Goal: Information Seeking & Learning: Learn about a topic

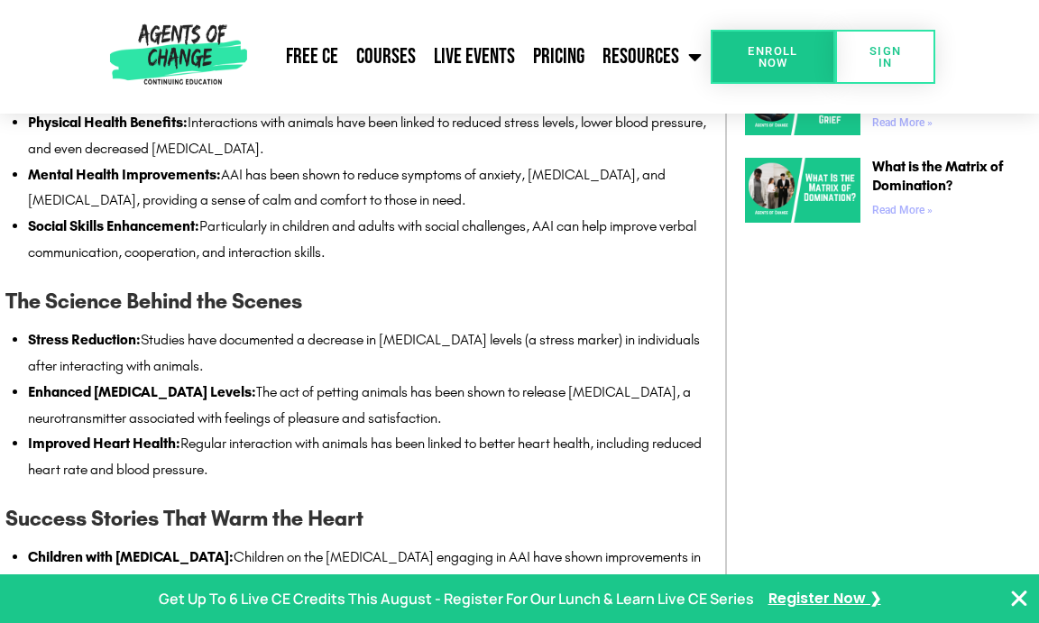
scroll to position [1412, 0]
drag, startPoint x: 281, startPoint y: 499, endPoint x: 24, endPoint y: 367, distance: 288.7
click at [24, 367] on div "Animal Assisted Interventions (AAI) in Social Work merges the therapeutic prese…" at bounding box center [355, 533] width 701 height 1128
copy ul "Stress Reduction: Studies have documented a decrease in cortisol levels (a stre…"
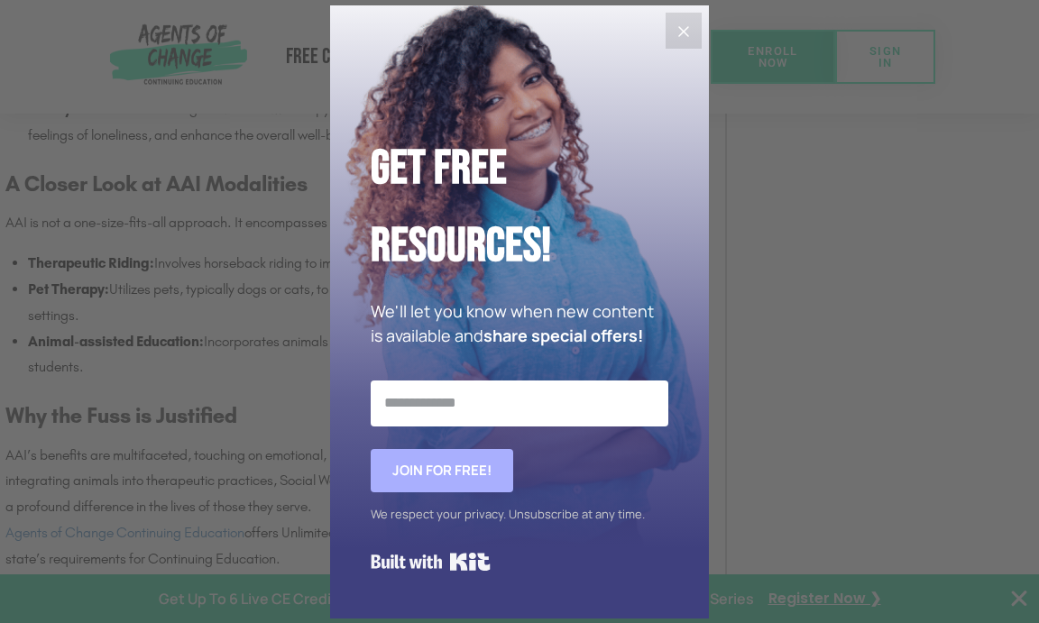
scroll to position [1995, 0]
click at [677, 29] on icon "Close" at bounding box center [684, 32] width 22 height 22
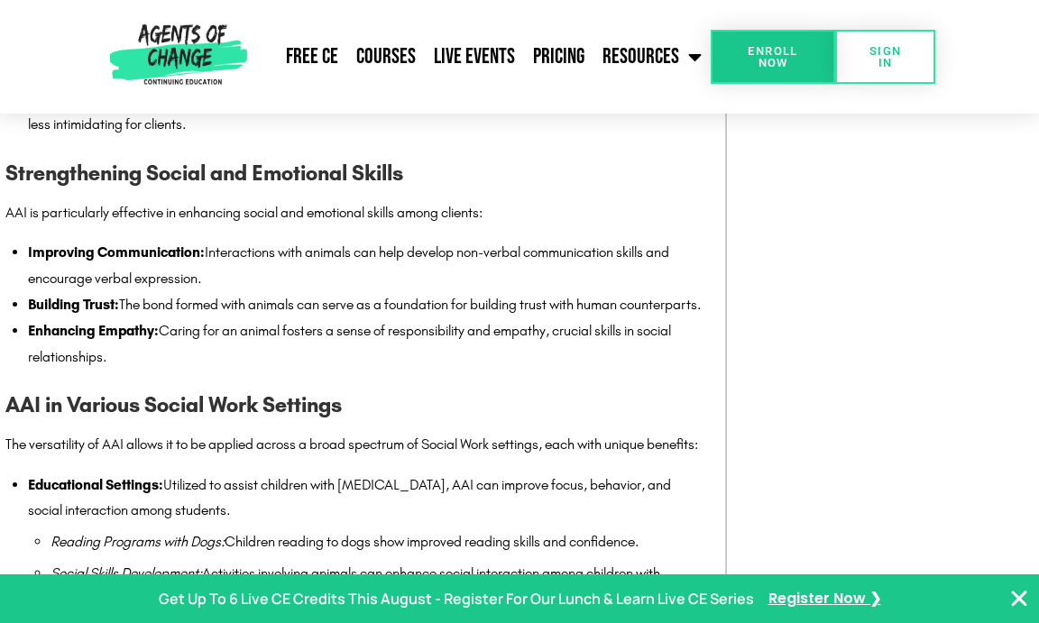
scroll to position [2767, 0]
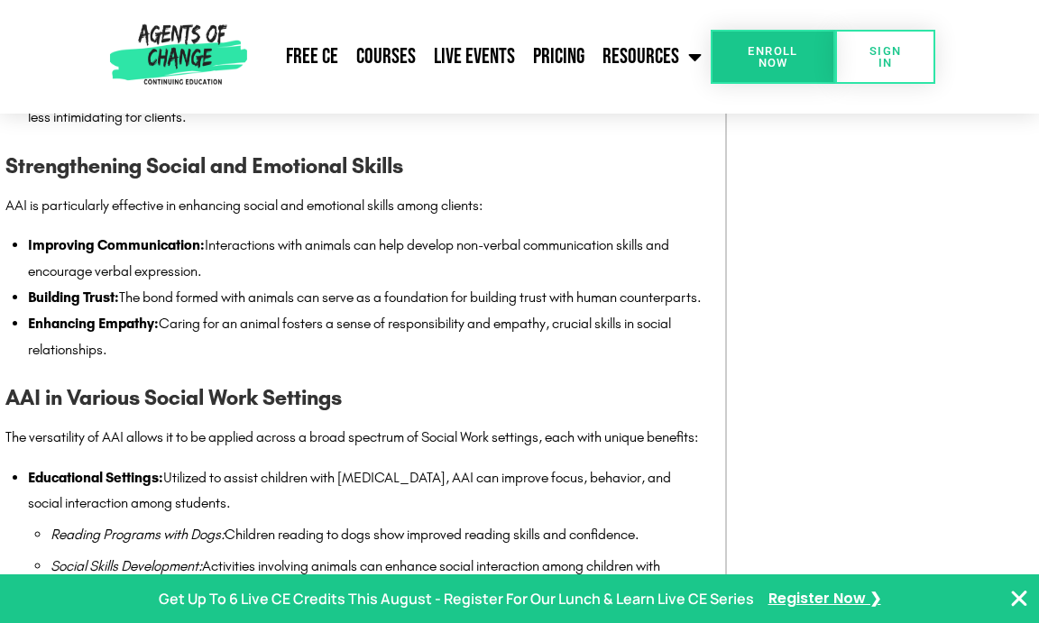
drag, startPoint x: 124, startPoint y: 371, endPoint x: 0, endPoint y: 230, distance: 187.8
copy ul "Improving Communication: Interactions with animals can help develop non-verbal …"
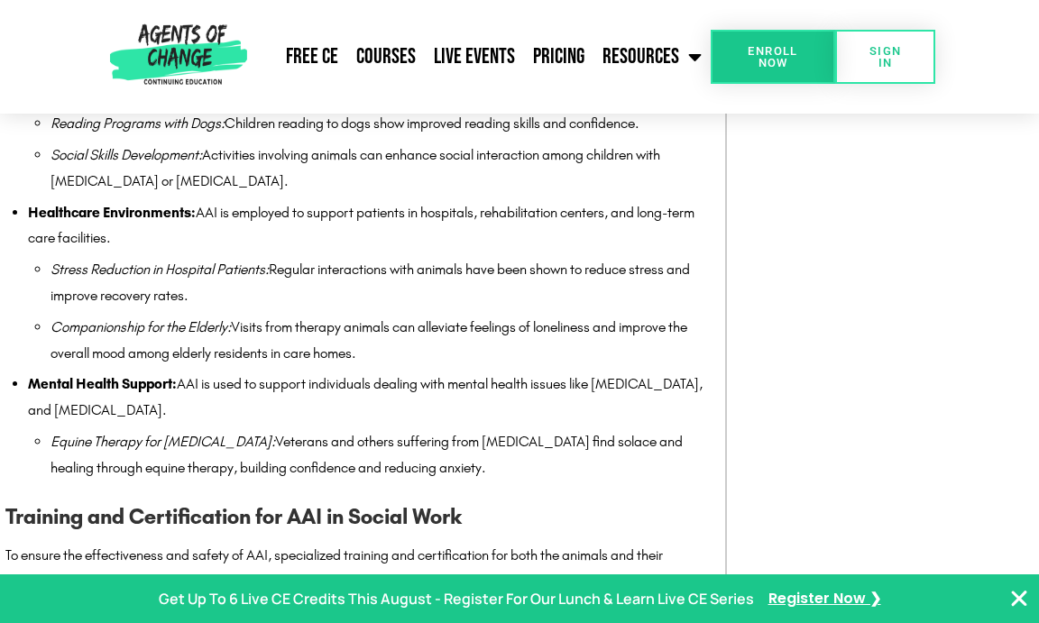
scroll to position [3182, 0]
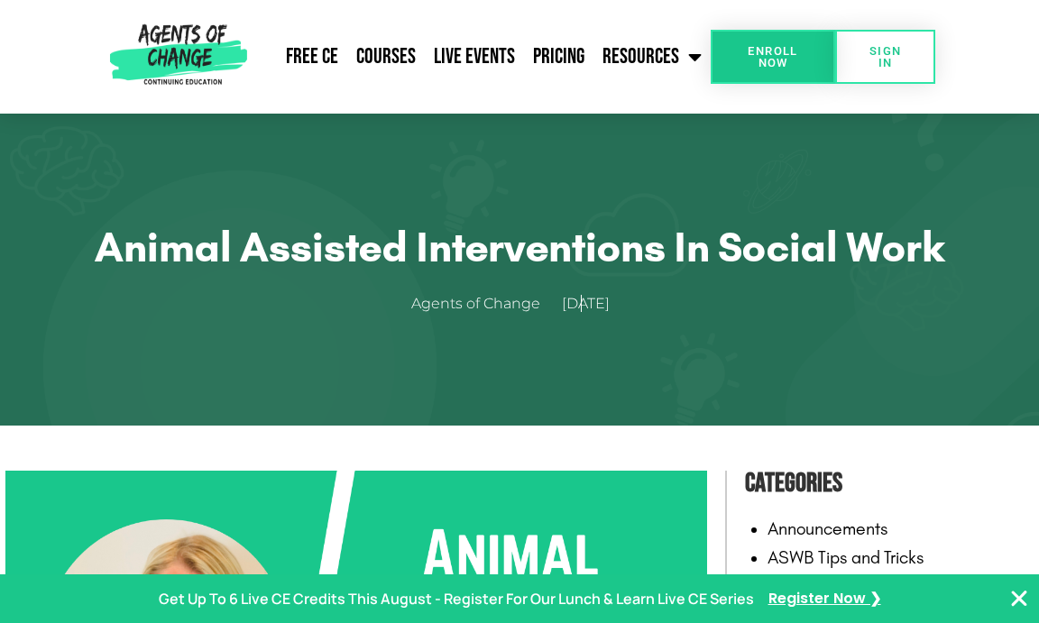
click at [361, 395] on div "Animal Assisted Interventions in Social Work Agents of Change February 5, 2024" at bounding box center [519, 270] width 1028 height 312
